Goal: Information Seeking & Learning: Check status

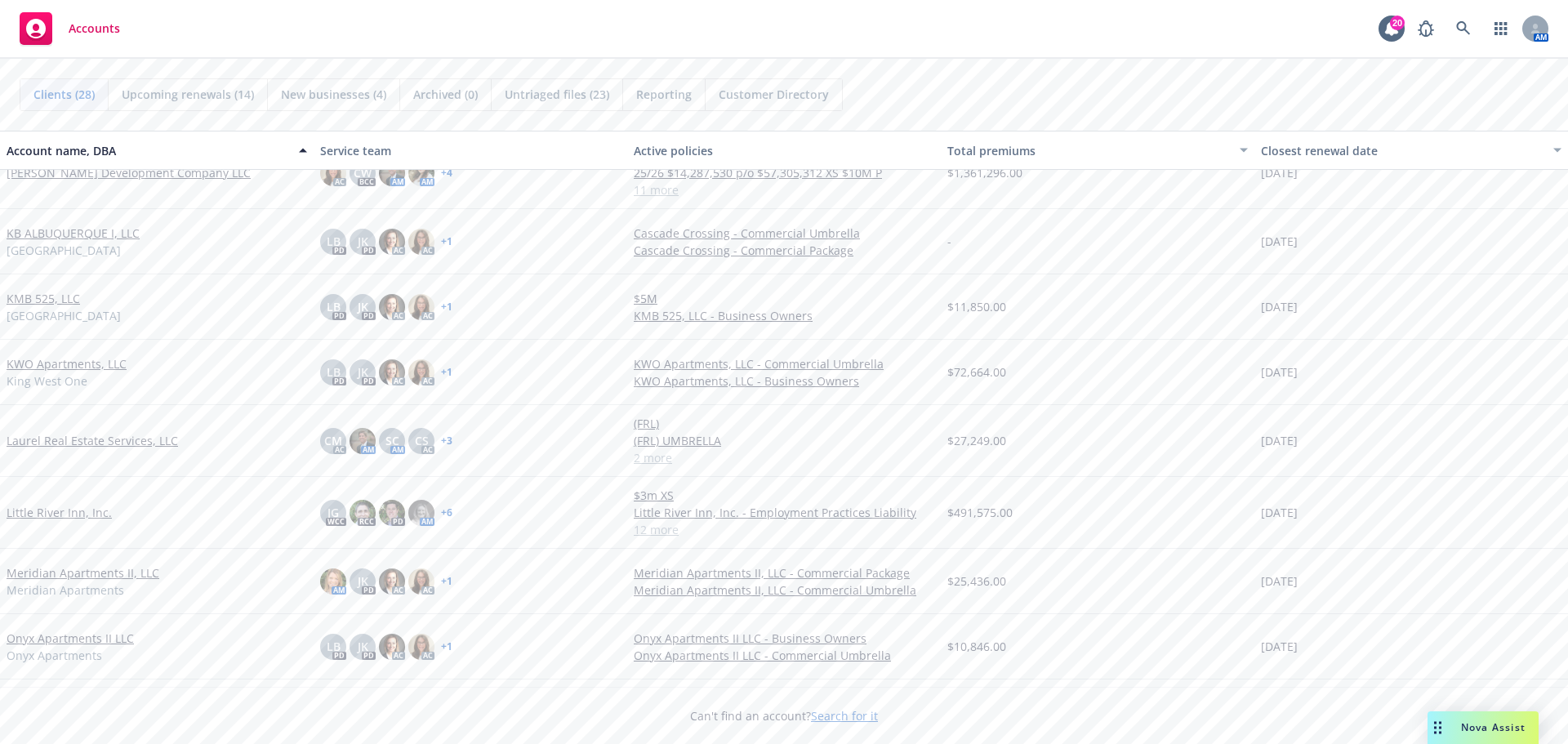
scroll to position [1144, 0]
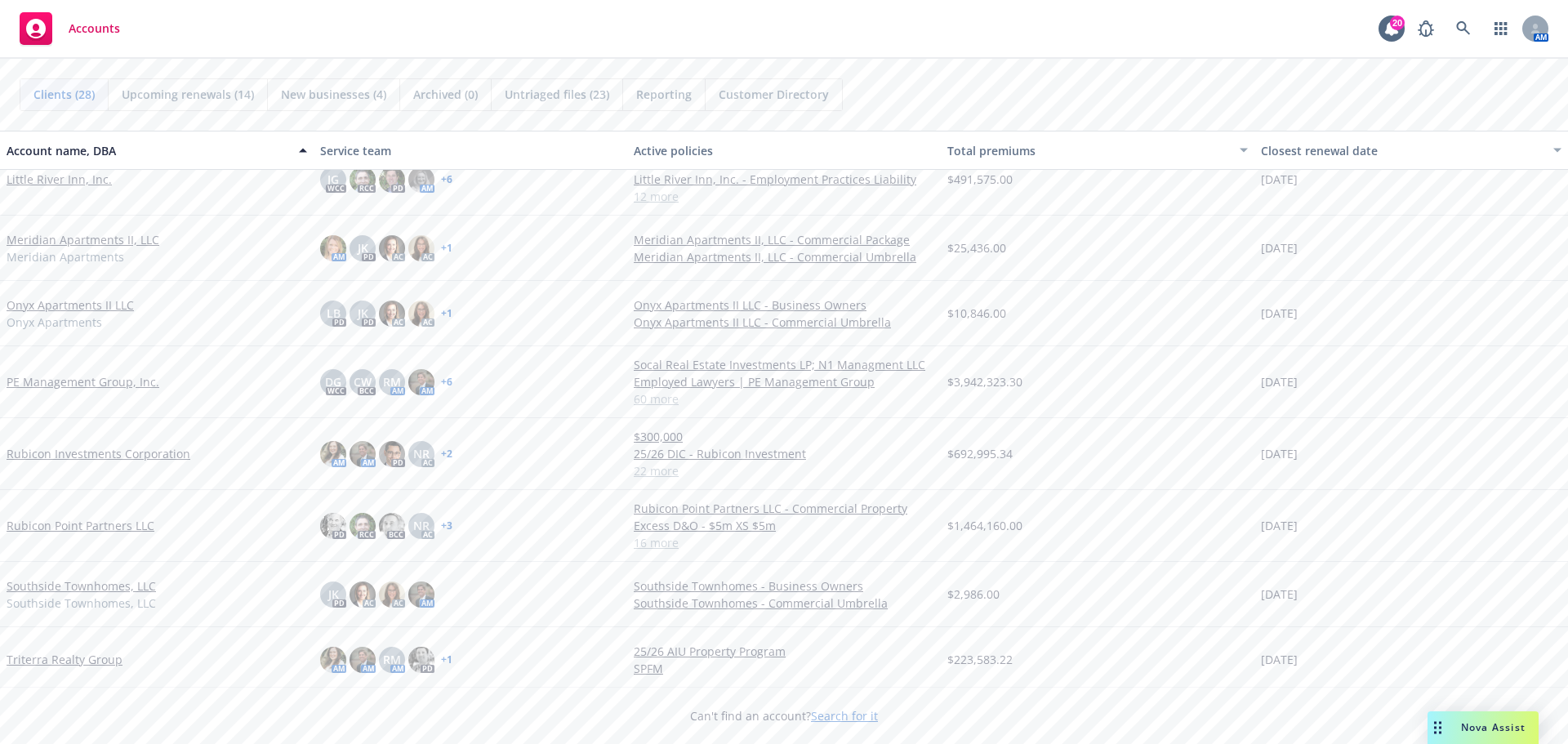
click at [82, 385] on link "PE Management Group, Inc." at bounding box center [83, 381] width 153 height 17
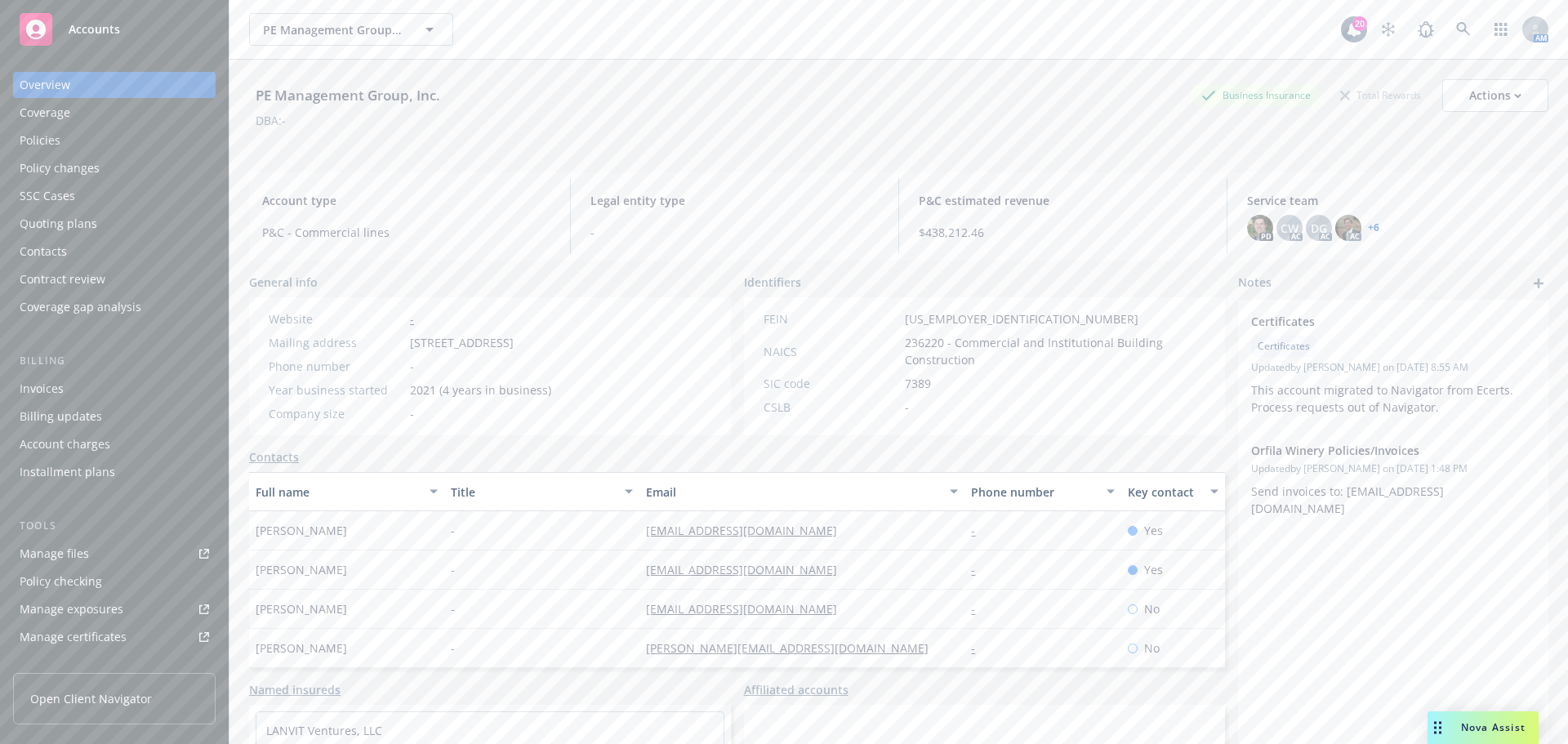
click at [77, 146] on div "Policies" at bounding box center [114, 140] width 189 height 26
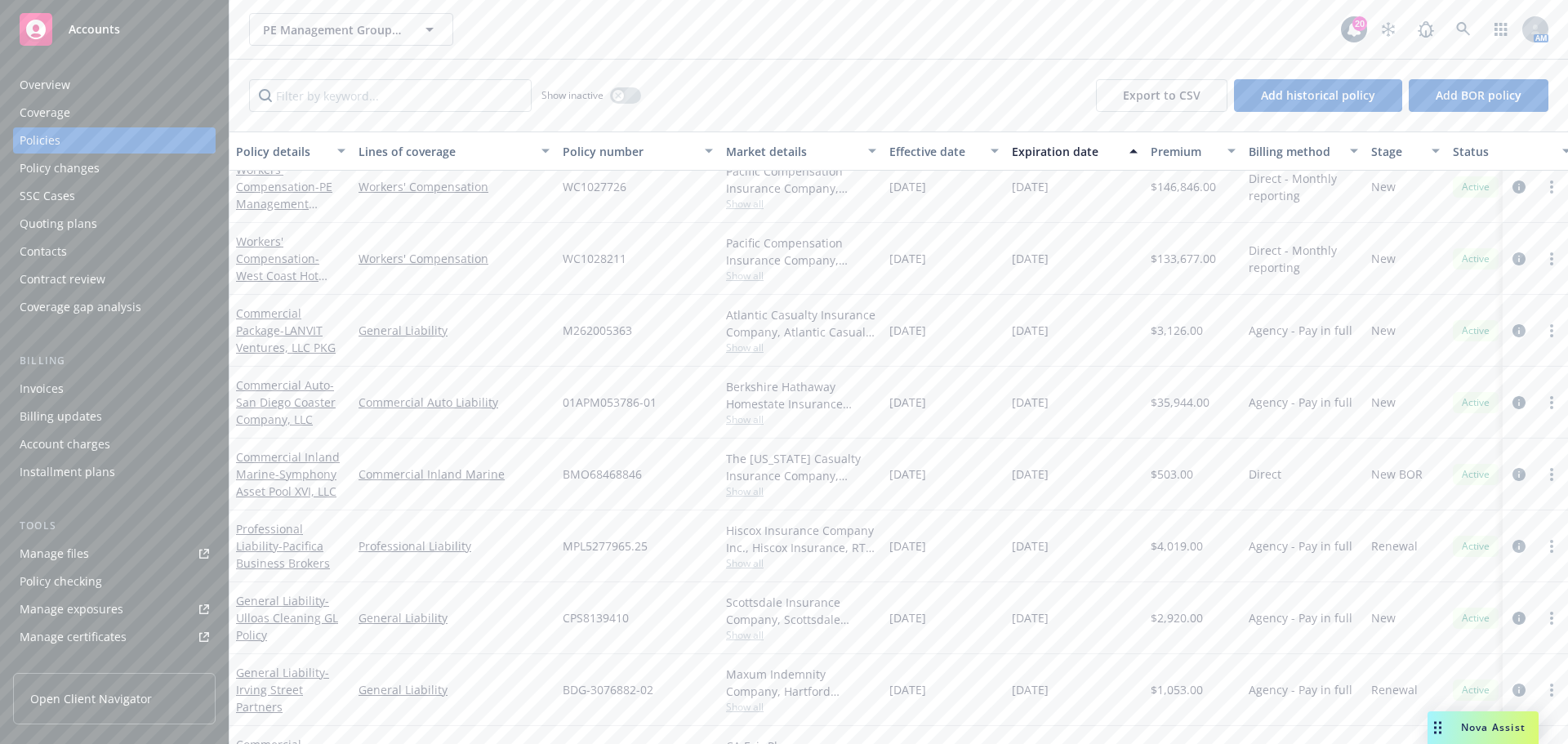
scroll to position [327, 0]
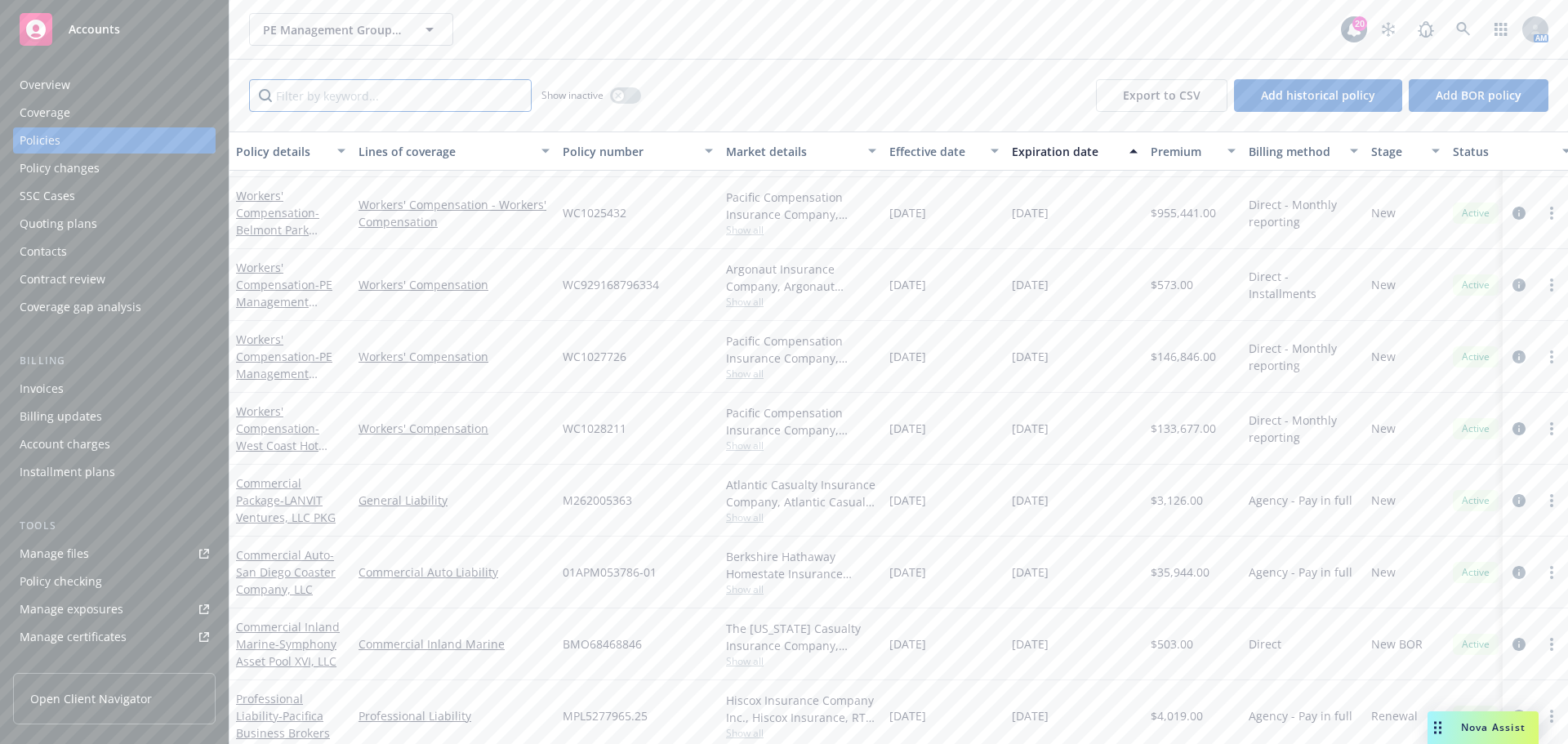
click at [402, 104] on input "Filter by keyword..." at bounding box center [390, 95] width 283 height 33
type input "s"
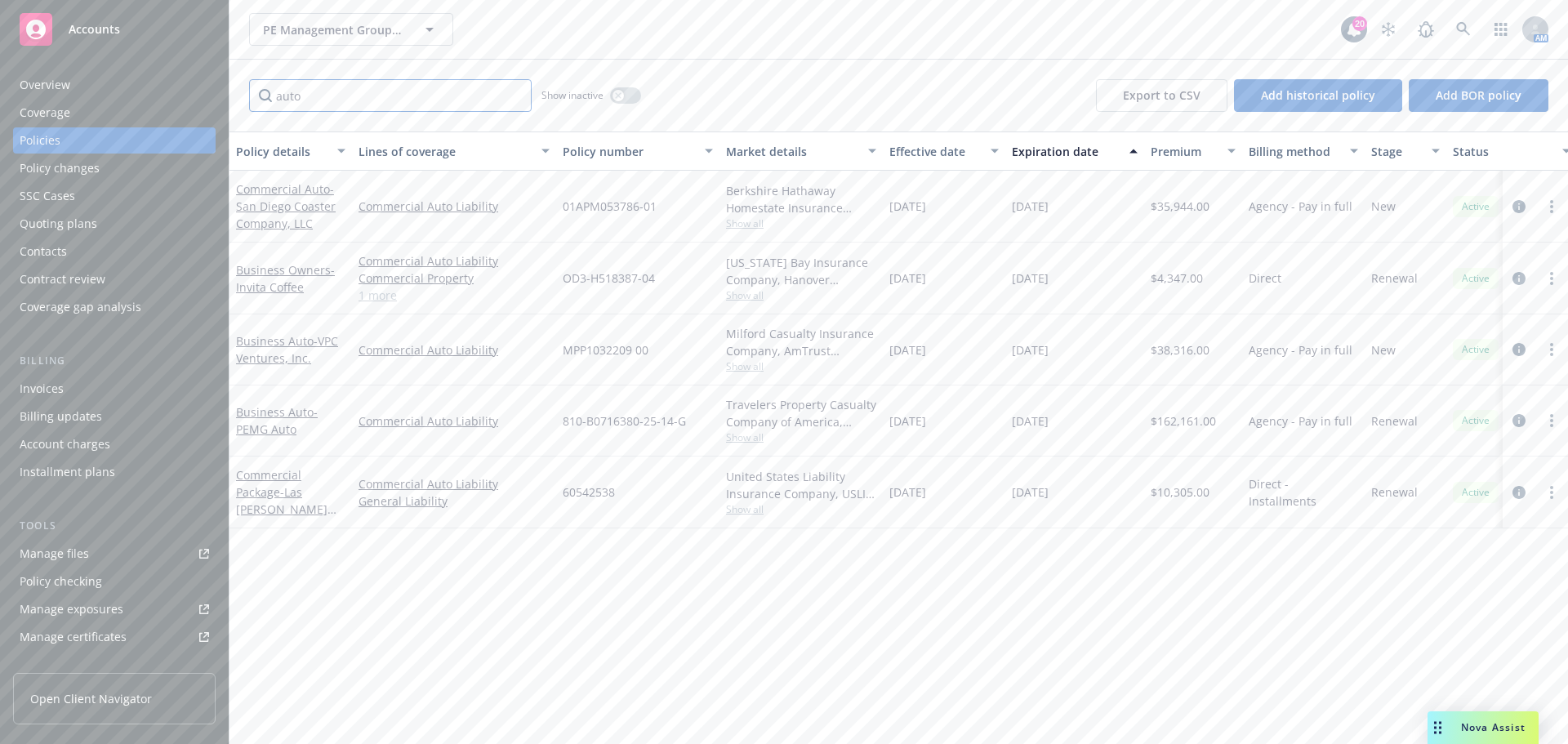
scroll to position [0, 0]
type input "auto"
click at [261, 417] on link "Business Auto - PEMG Auto" at bounding box center [277, 420] width 82 height 33
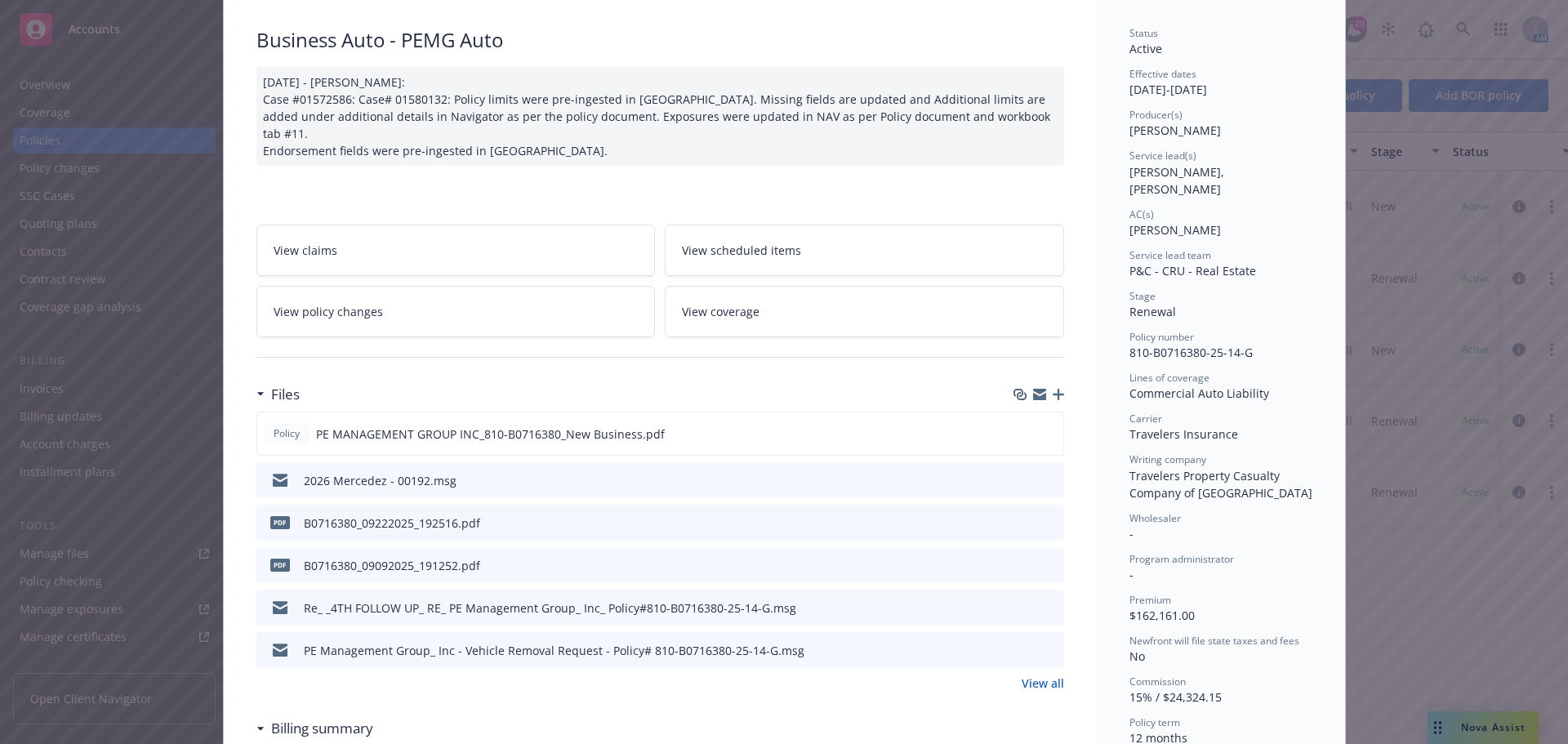
scroll to position [164, 0]
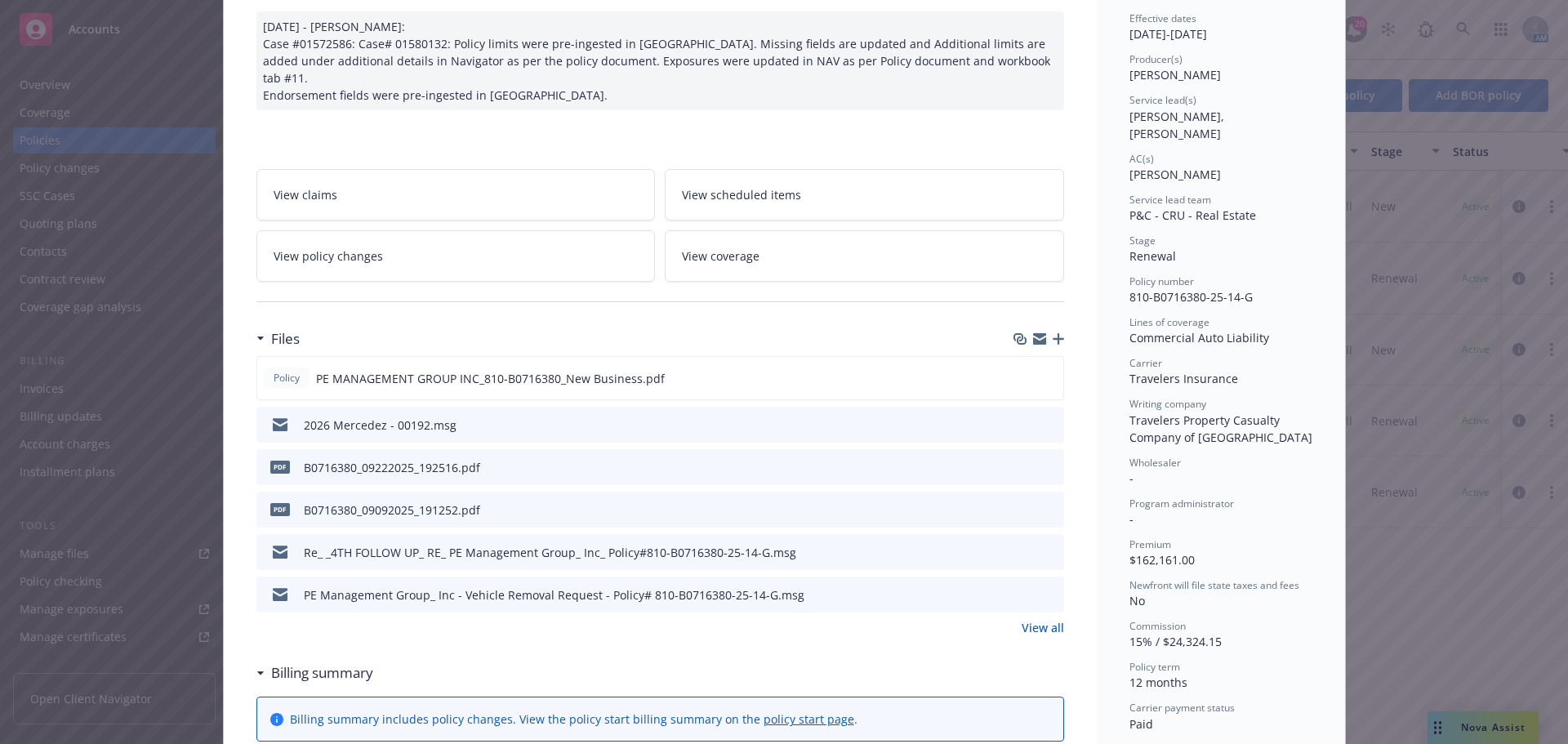
click at [1041, 546] on icon "preview file" at bounding box center [1048, 551] width 15 height 12
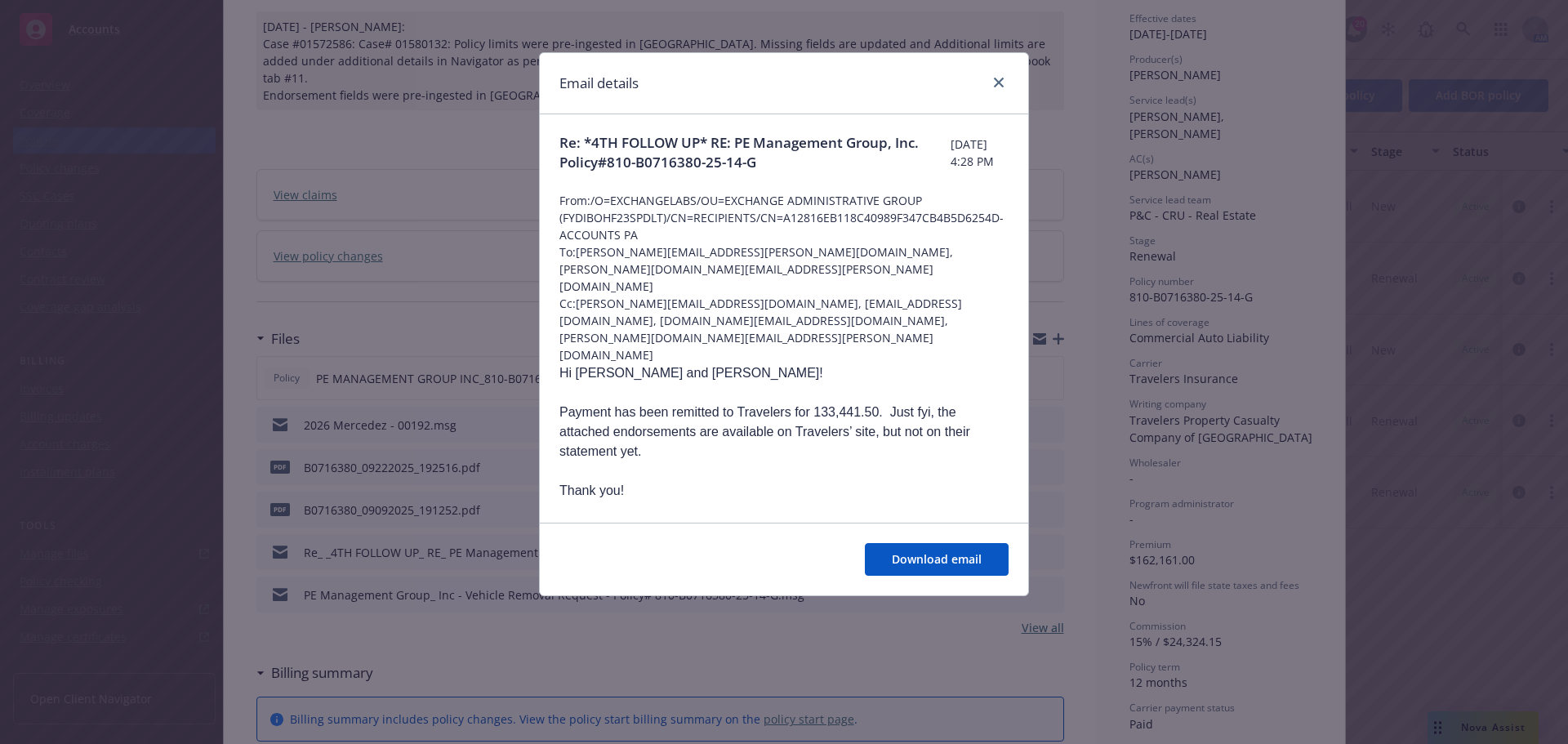
scroll to position [0, 0]
click at [1004, 76] on link "close" at bounding box center [999, 83] width 20 height 20
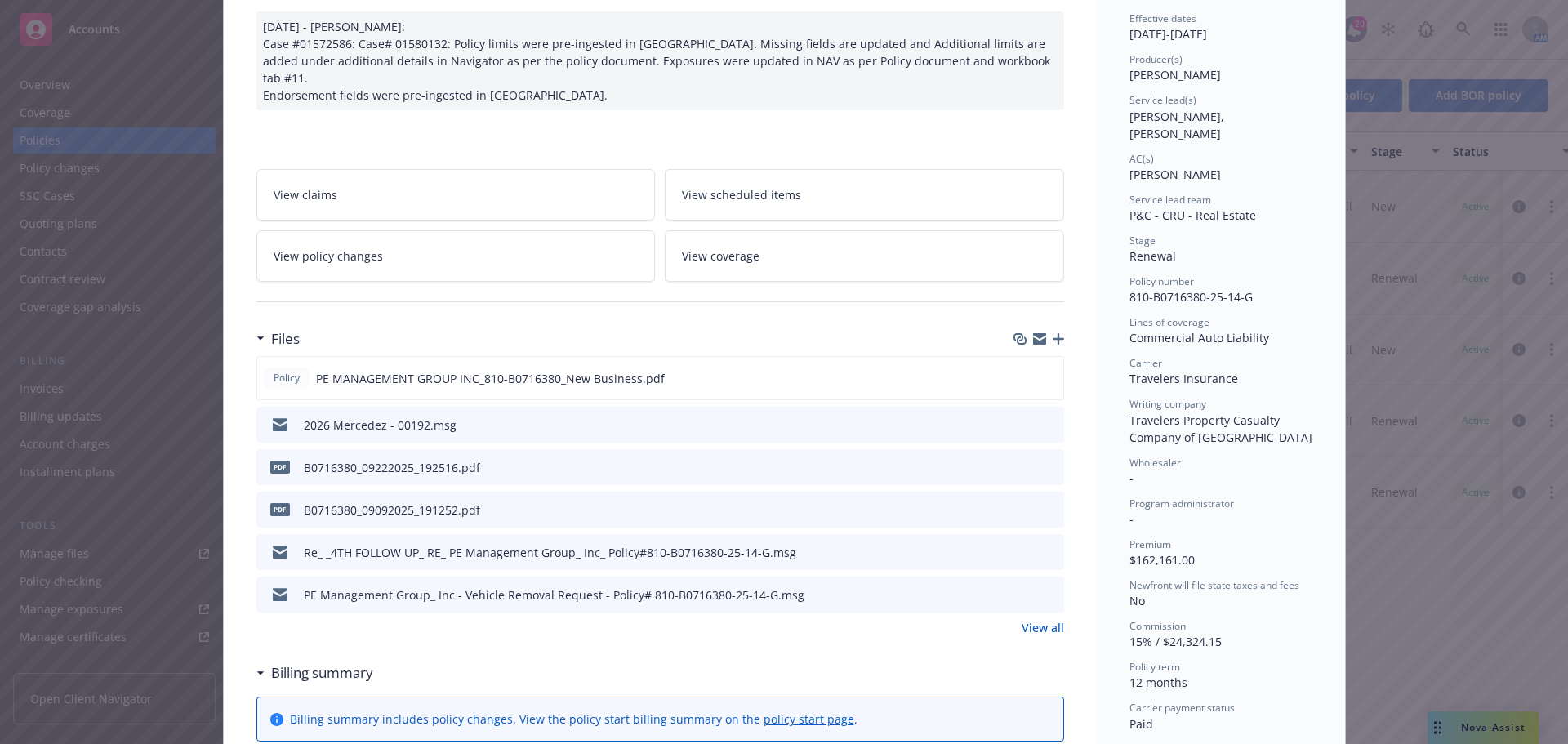
click at [1042, 419] on icon "preview file" at bounding box center [1048, 424] width 15 height 12
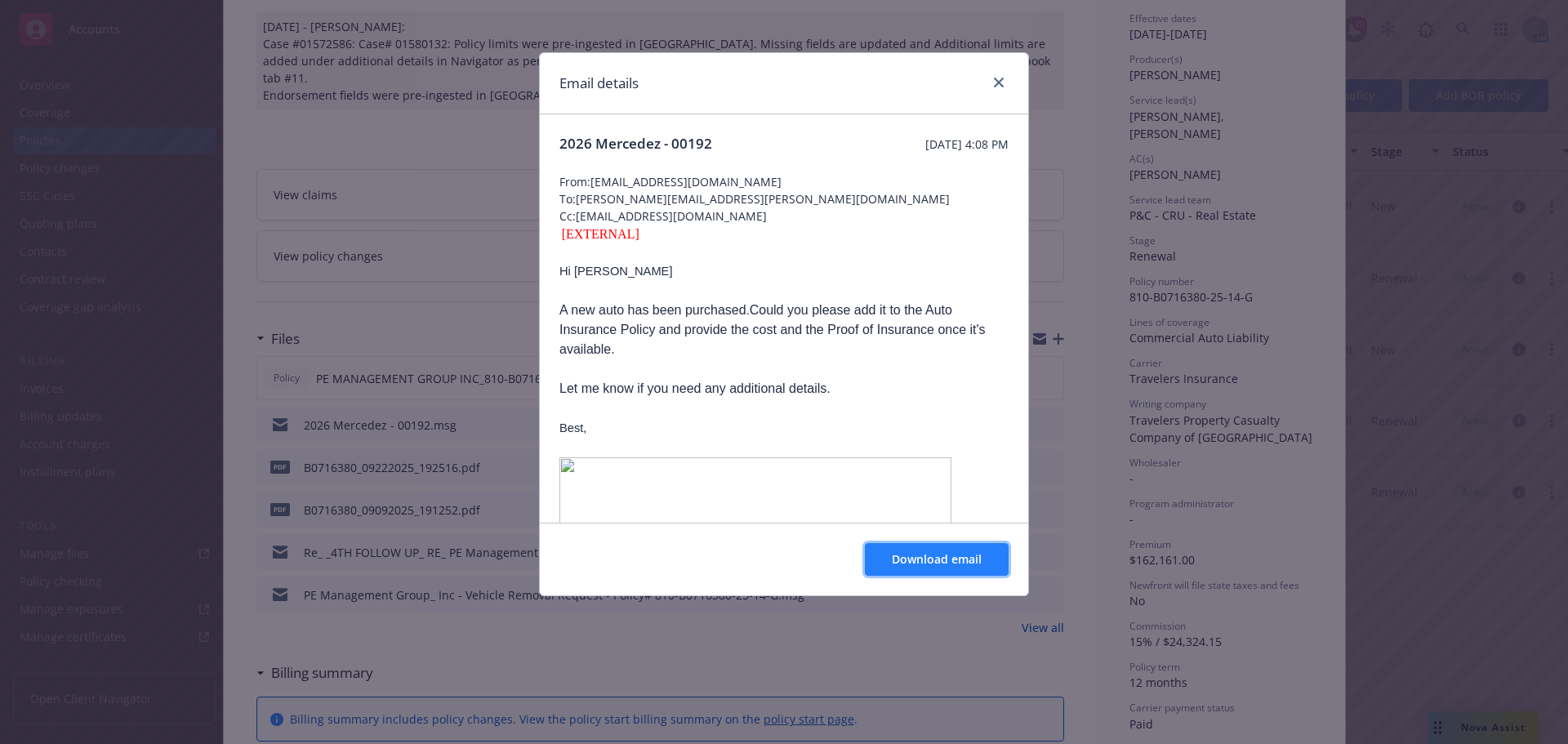
click at [903, 549] on button "Download email" at bounding box center [936, 559] width 144 height 33
click at [995, 76] on link "close" at bounding box center [999, 83] width 20 height 20
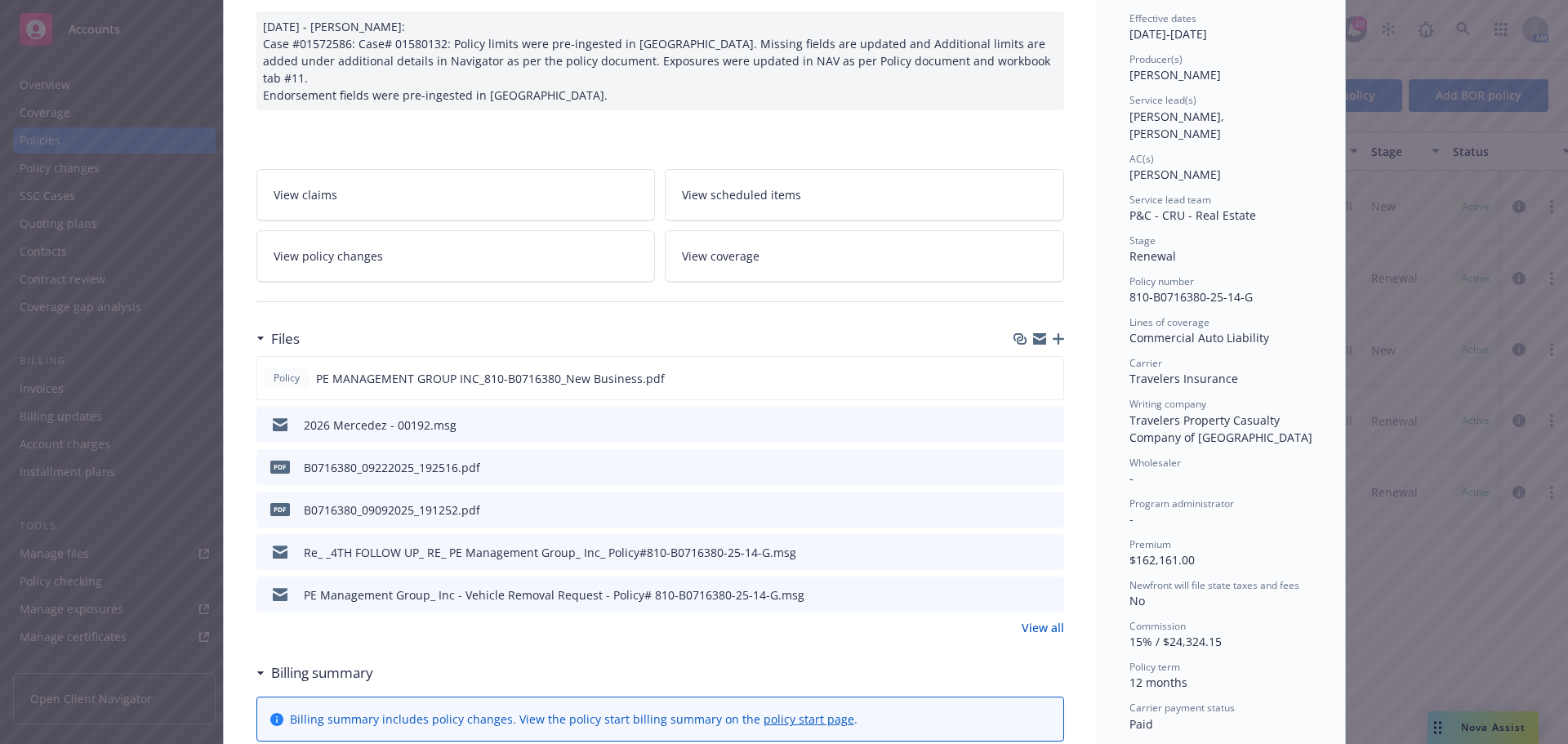
click at [1023, 620] on link "View all" at bounding box center [1043, 628] width 43 height 17
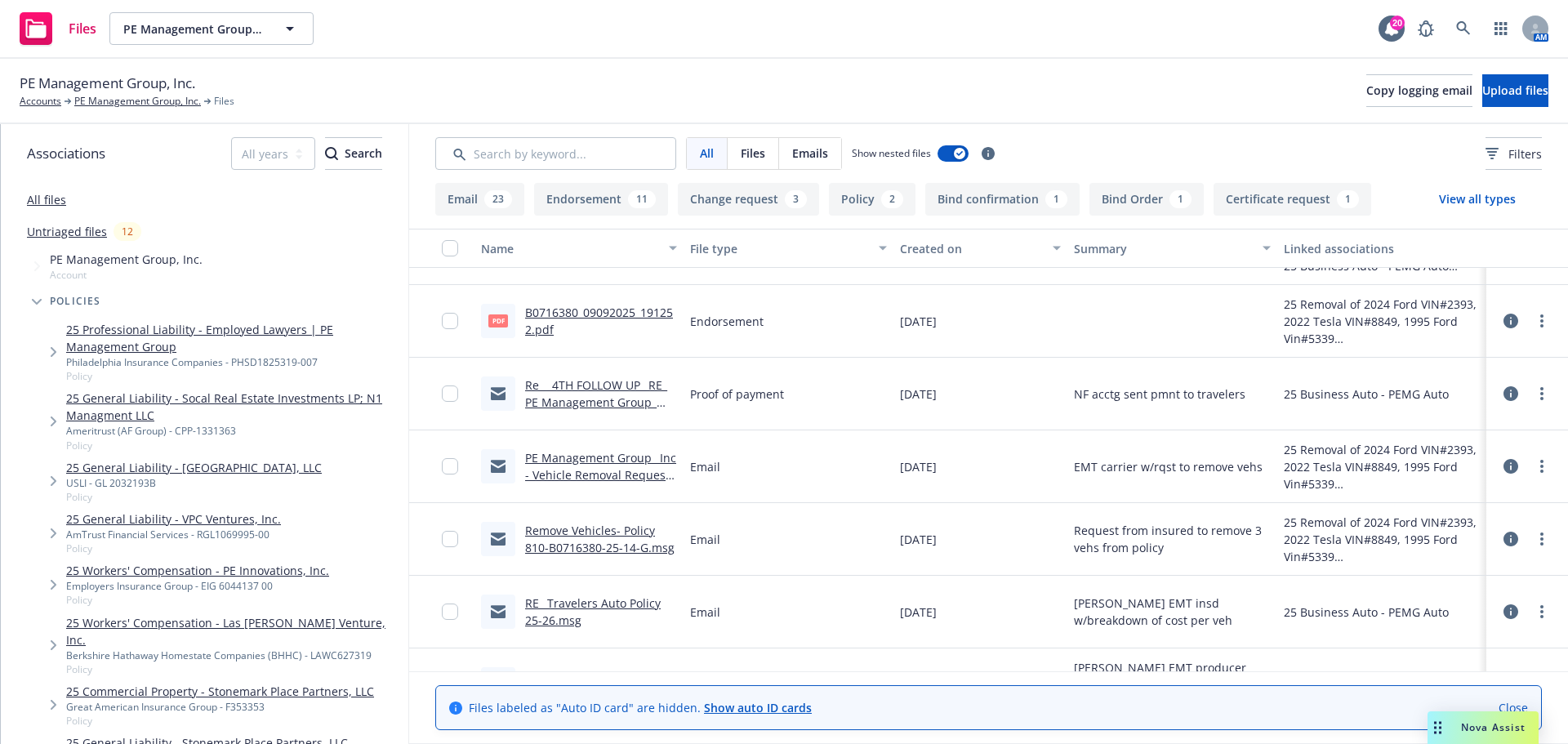
scroll to position [164, 0]
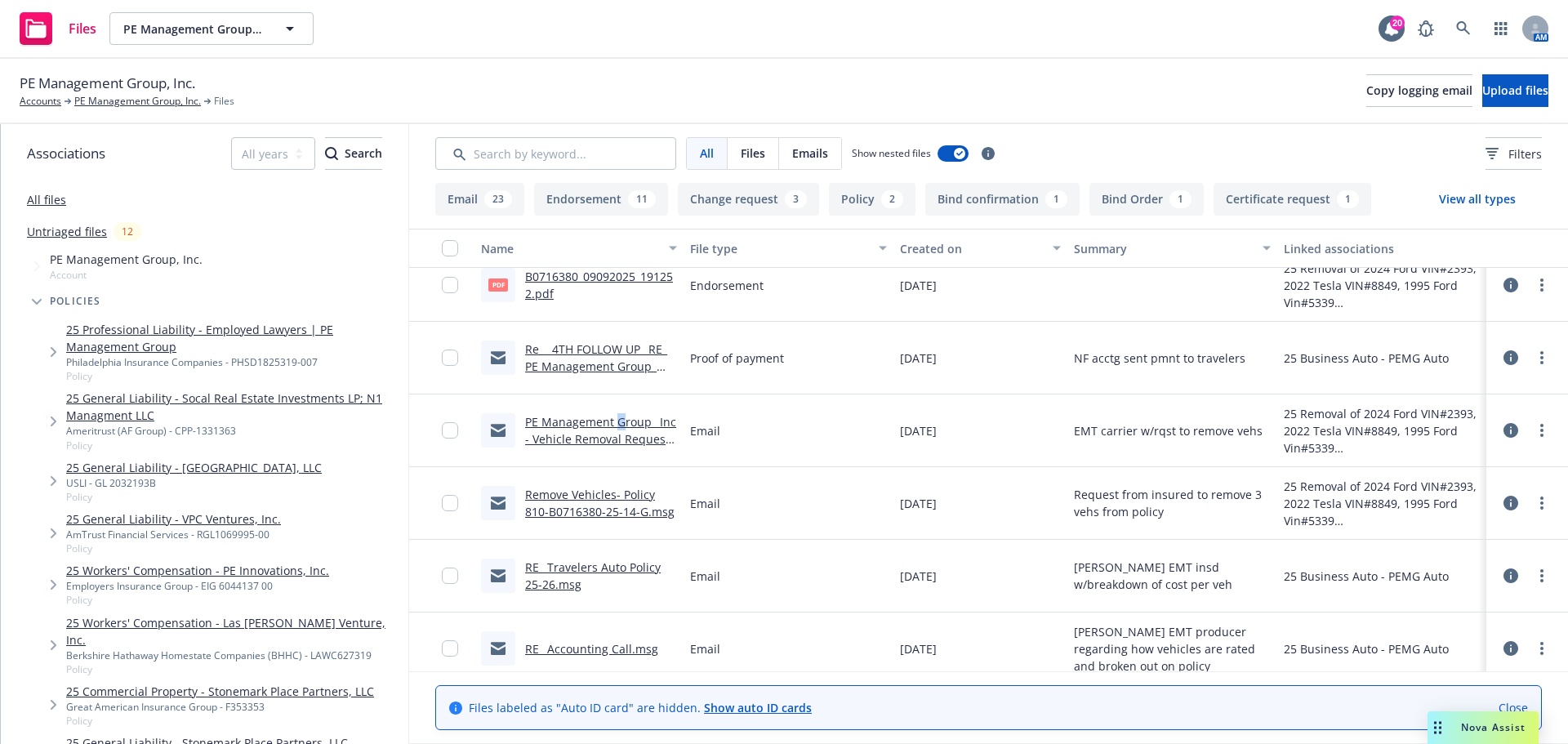
click at [620, 418] on link "PE Management Group_ Inc - Vehicle Removal Request - Policy# 810-B0716380-25-14…" at bounding box center [601, 447] width 152 height 67
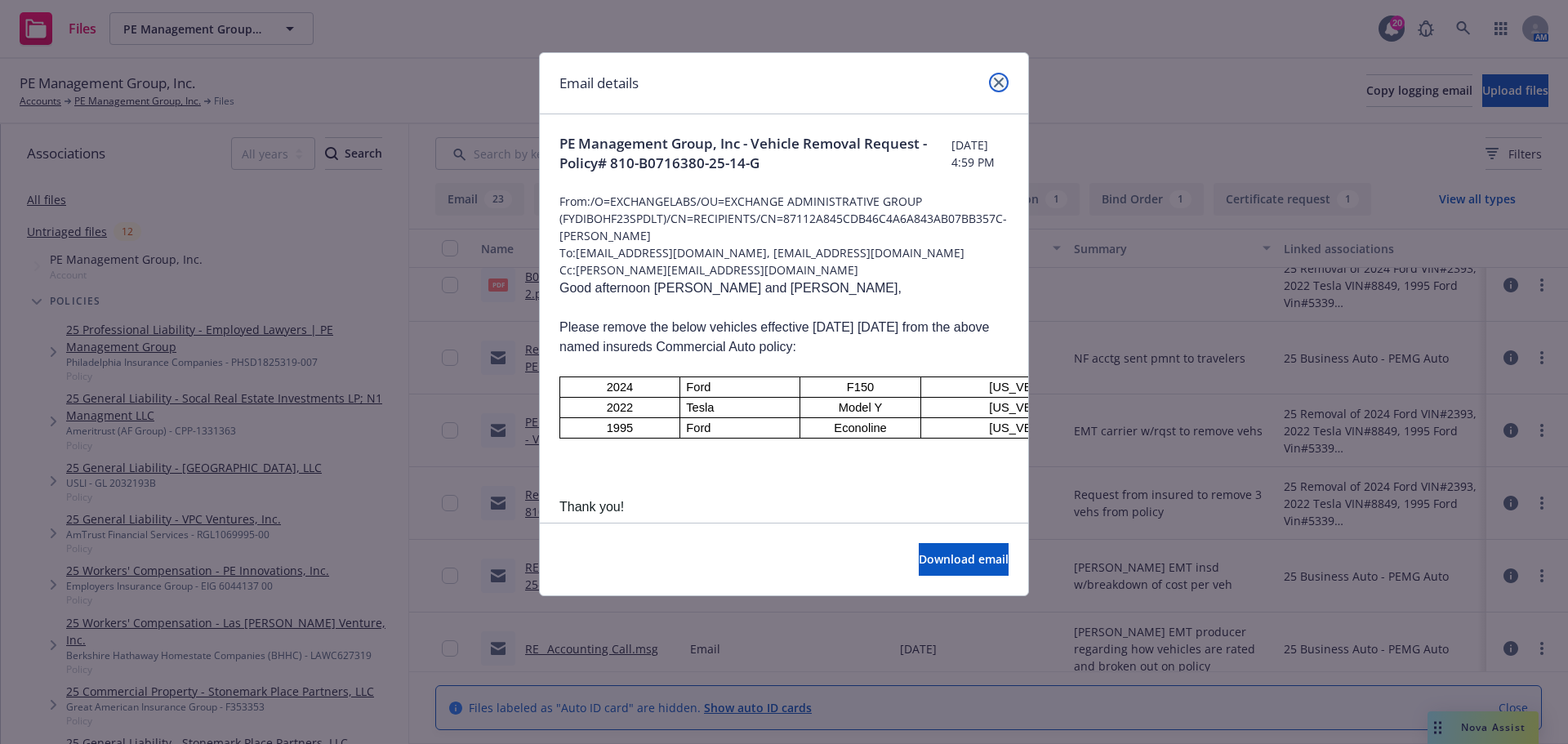
click at [993, 84] on link "close" at bounding box center [999, 83] width 20 height 20
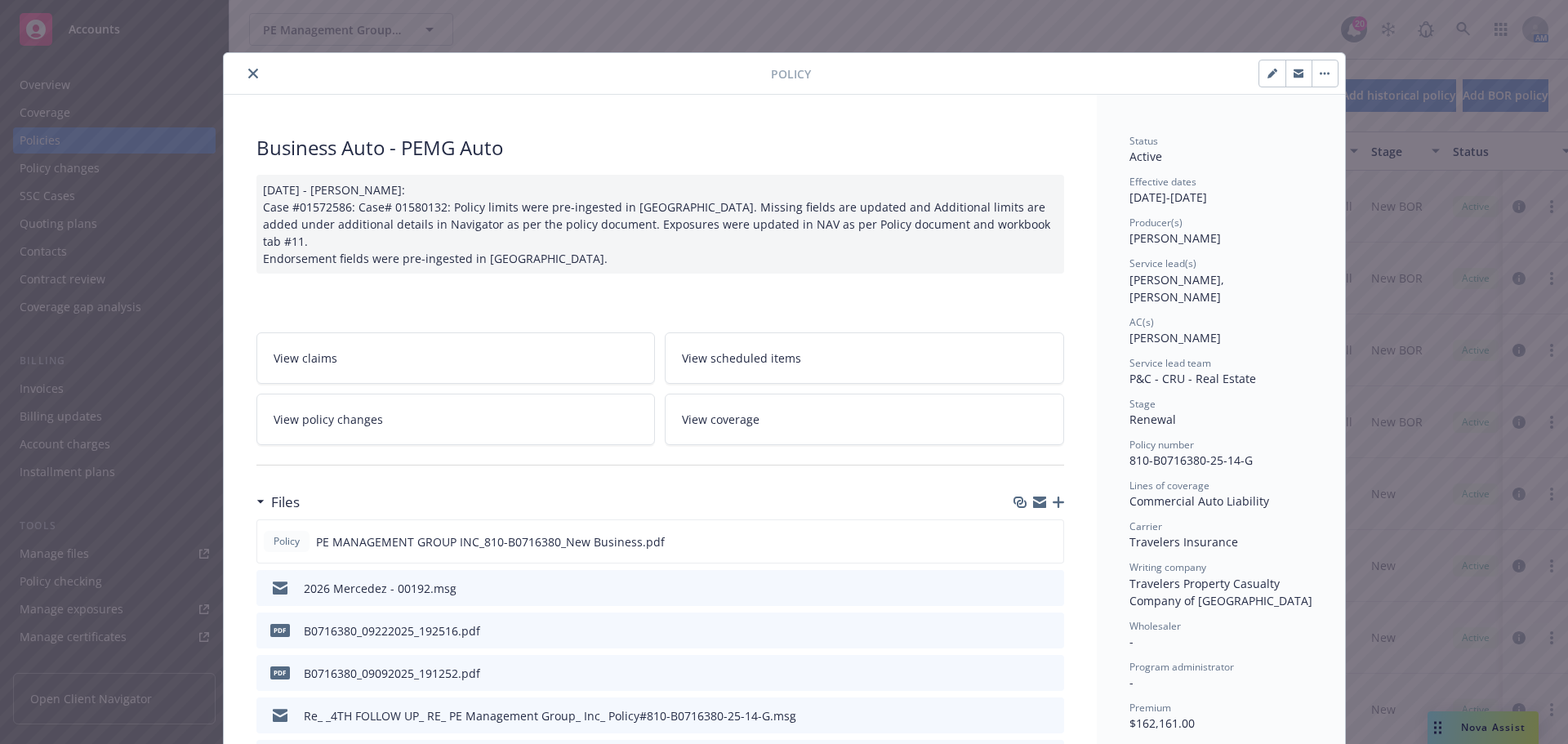
click at [508, 402] on link "View policy changes" at bounding box center [456, 420] width 399 height 52
